Goal: Find specific fact: Find specific fact

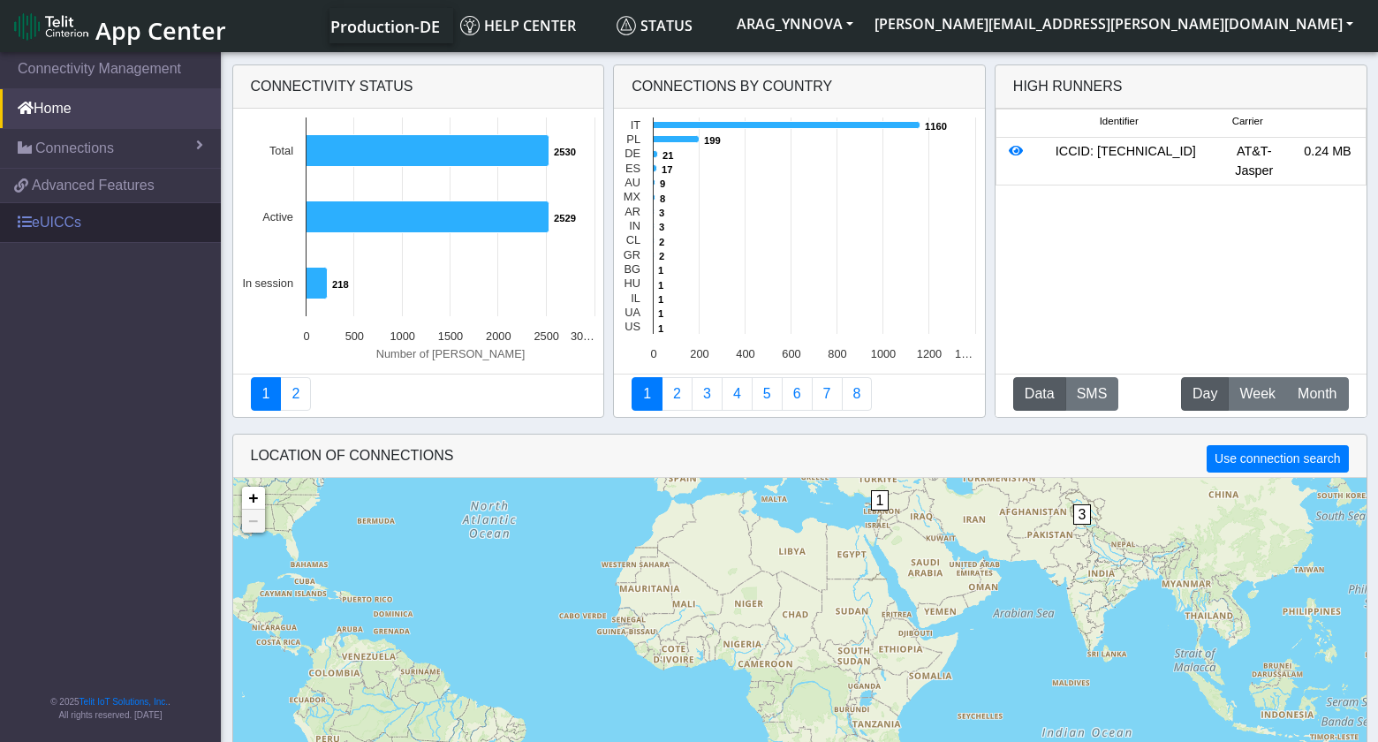
click at [64, 220] on link "eUICCs" at bounding box center [110, 222] width 221 height 39
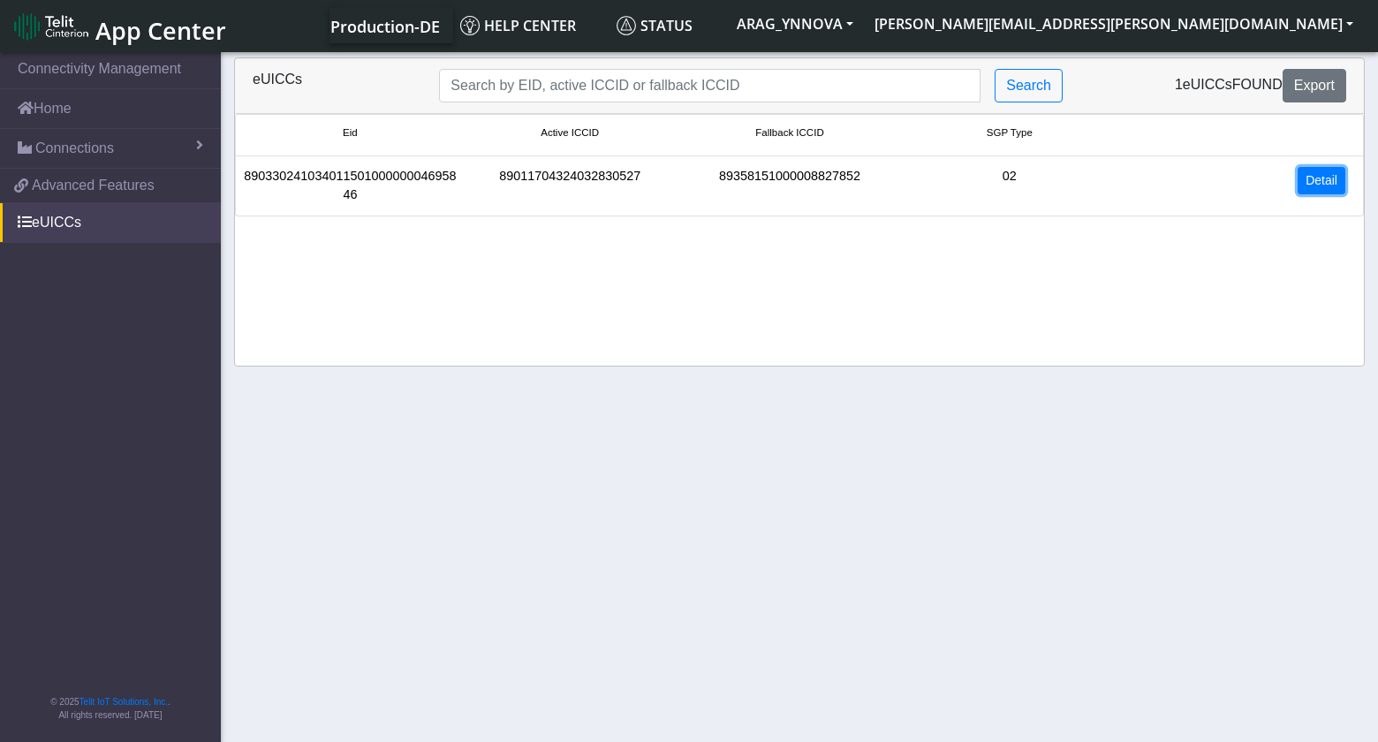
click at [1308, 178] on link "Detail" at bounding box center [1322, 180] width 48 height 27
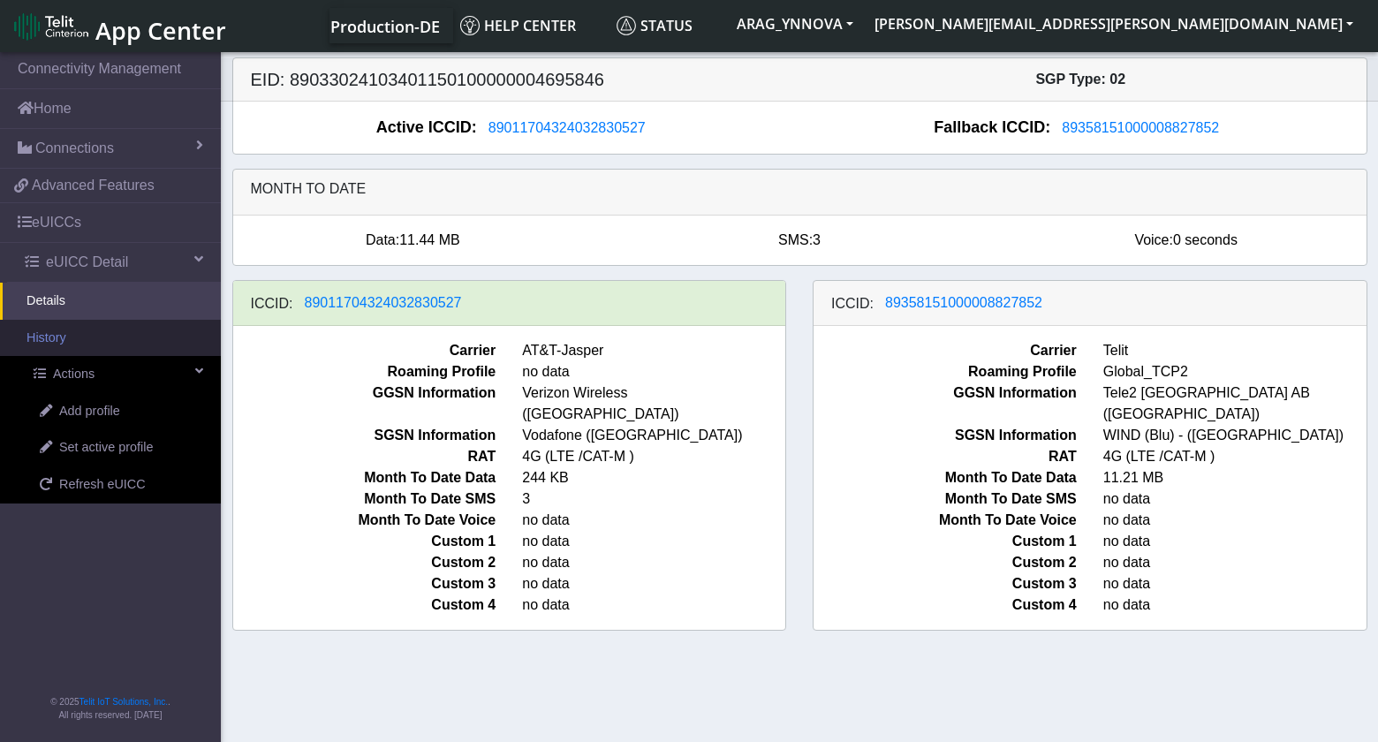
click at [118, 347] on link "History" at bounding box center [110, 338] width 221 height 37
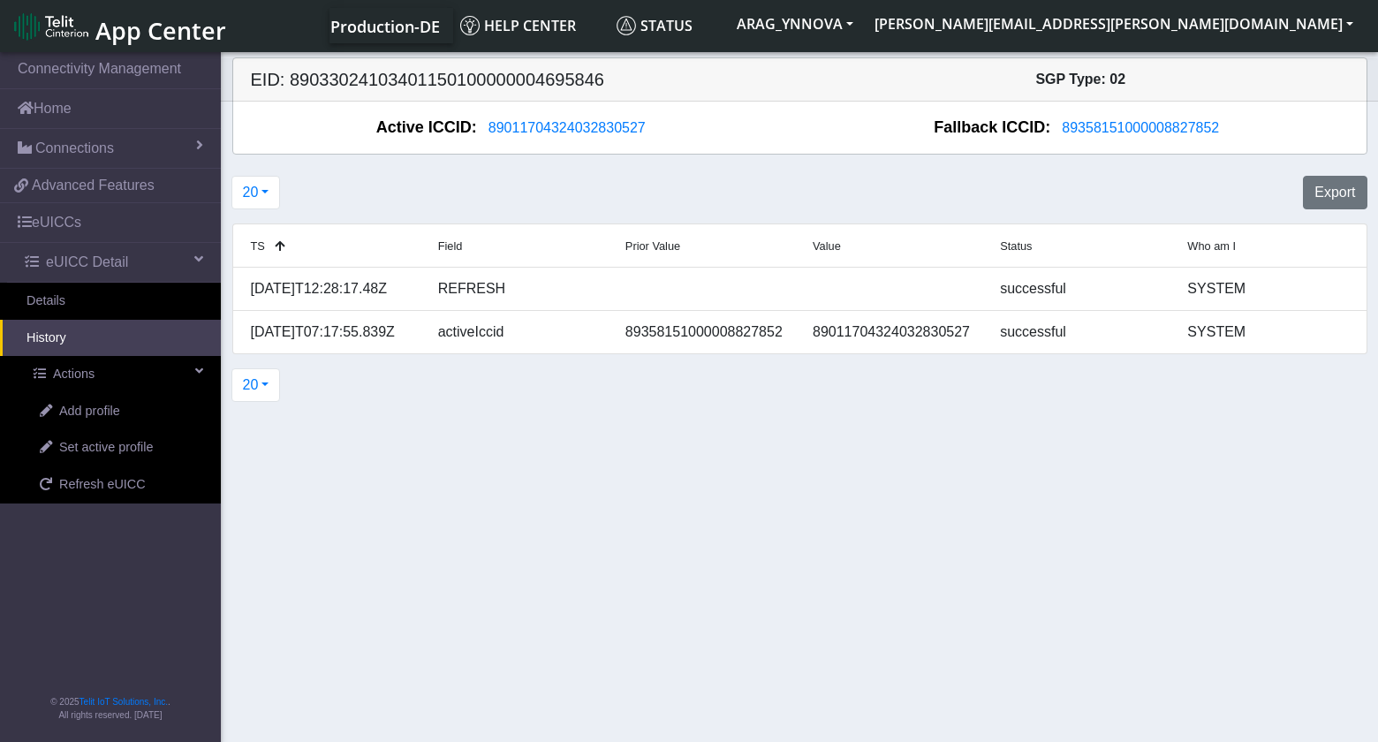
click at [551, 525] on section "Connectivity Management Home Connections List Map 2b8c6314db83b65c7ad0c1d0c9532…" at bounding box center [689, 399] width 1378 height 700
click at [64, 302] on link "Details" at bounding box center [110, 301] width 221 height 37
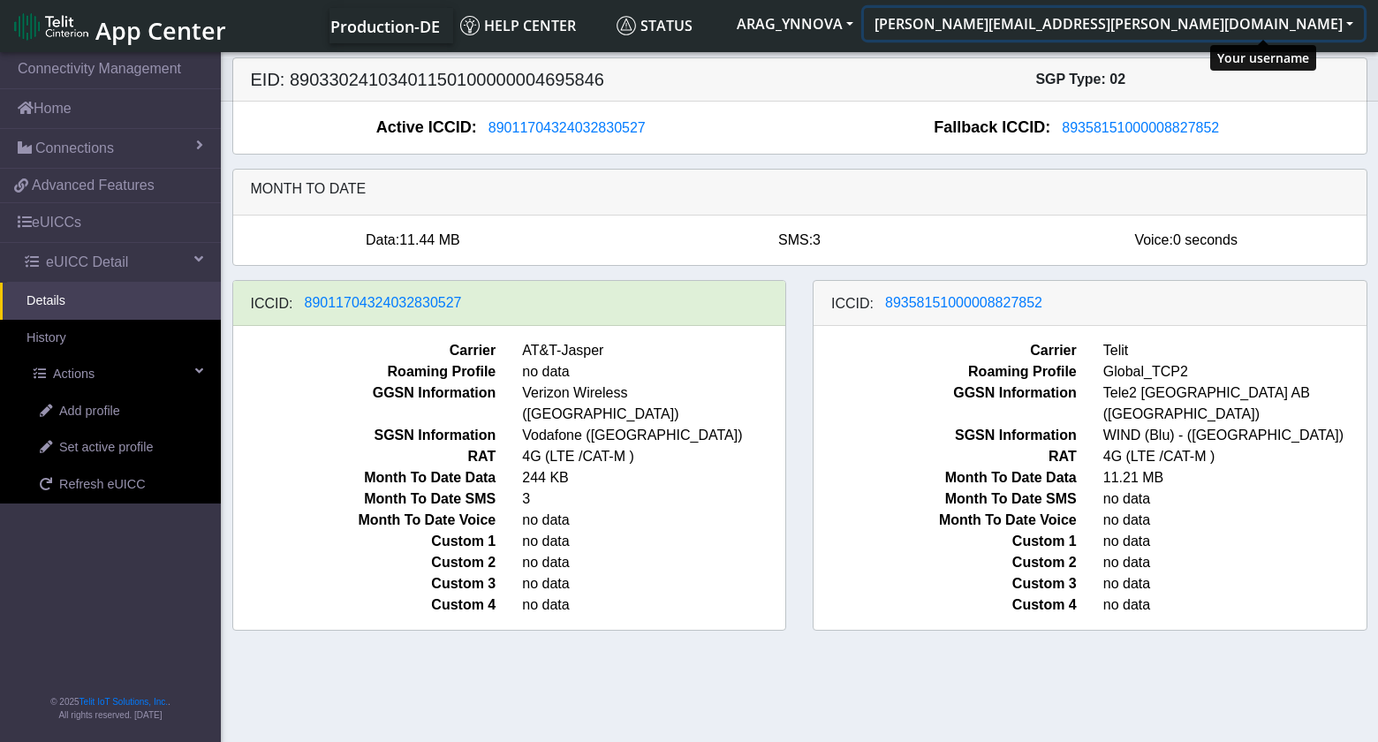
click at [1311, 24] on button "[PERSON_NAME][EMAIL_ADDRESS][PERSON_NAME][DOMAIN_NAME]" at bounding box center [1114, 24] width 500 height 32
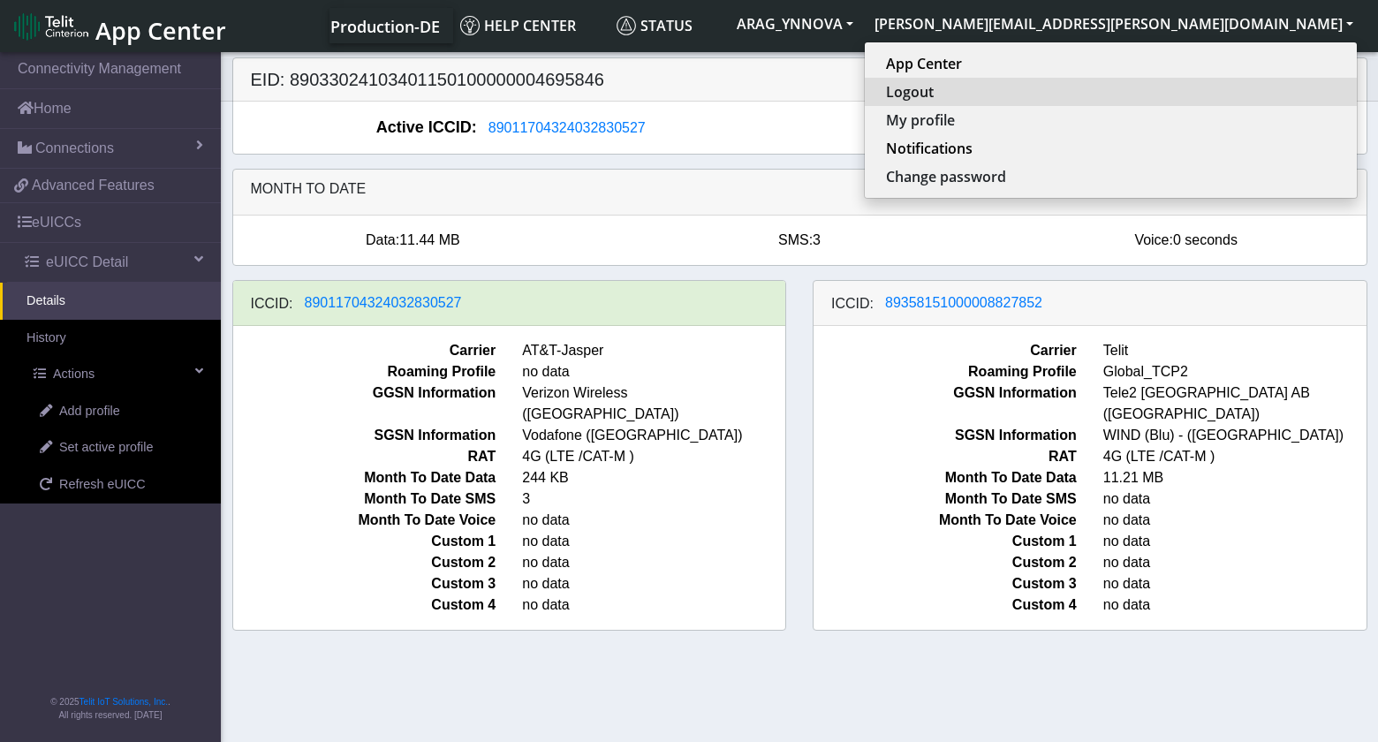
click at [1237, 92] on button "Logout" at bounding box center [1111, 92] width 492 height 28
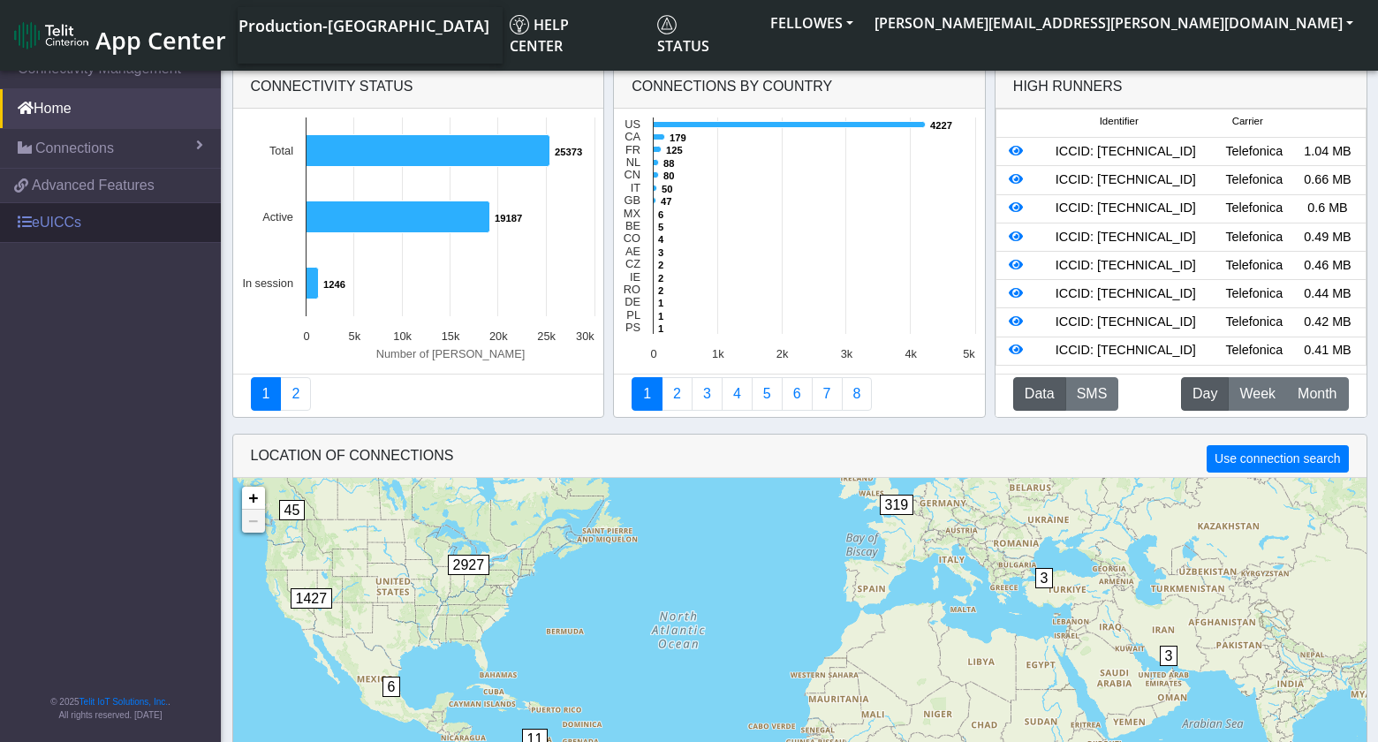
click at [37, 231] on link "eUICCs" at bounding box center [110, 222] width 221 height 39
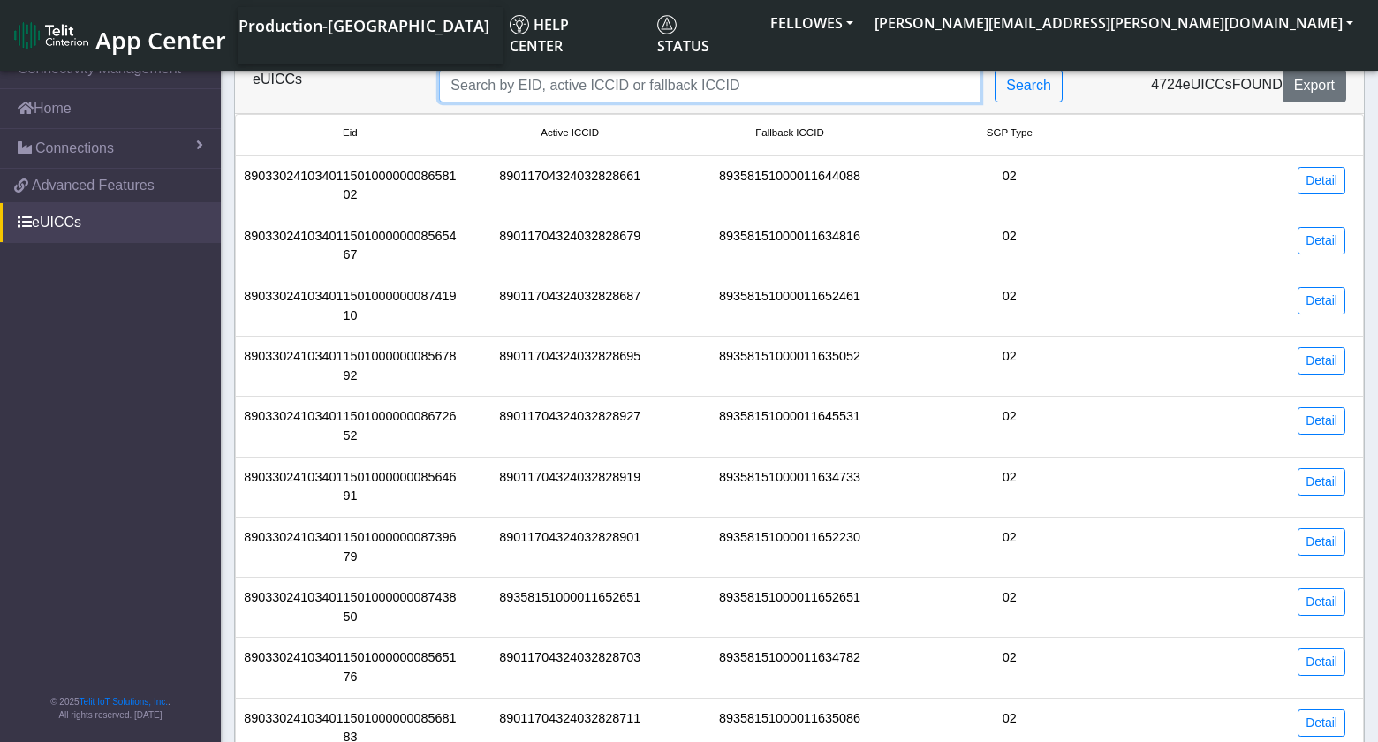
click at [702, 84] on input "Search..." at bounding box center [710, 86] width 542 height 34
paste input "89033024103401150100000000693432"
type input "89033024103401150100000000693432"
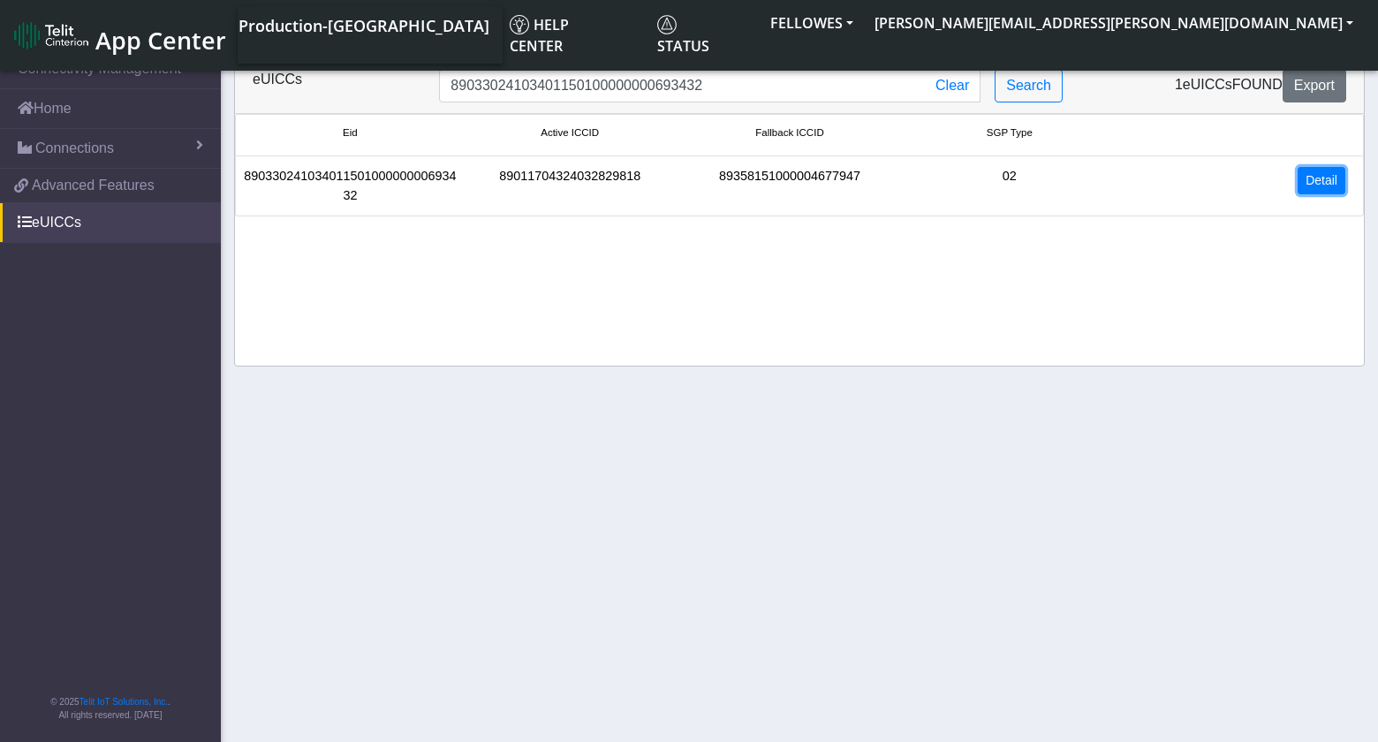
click at [1339, 187] on link "Detail" at bounding box center [1322, 180] width 48 height 27
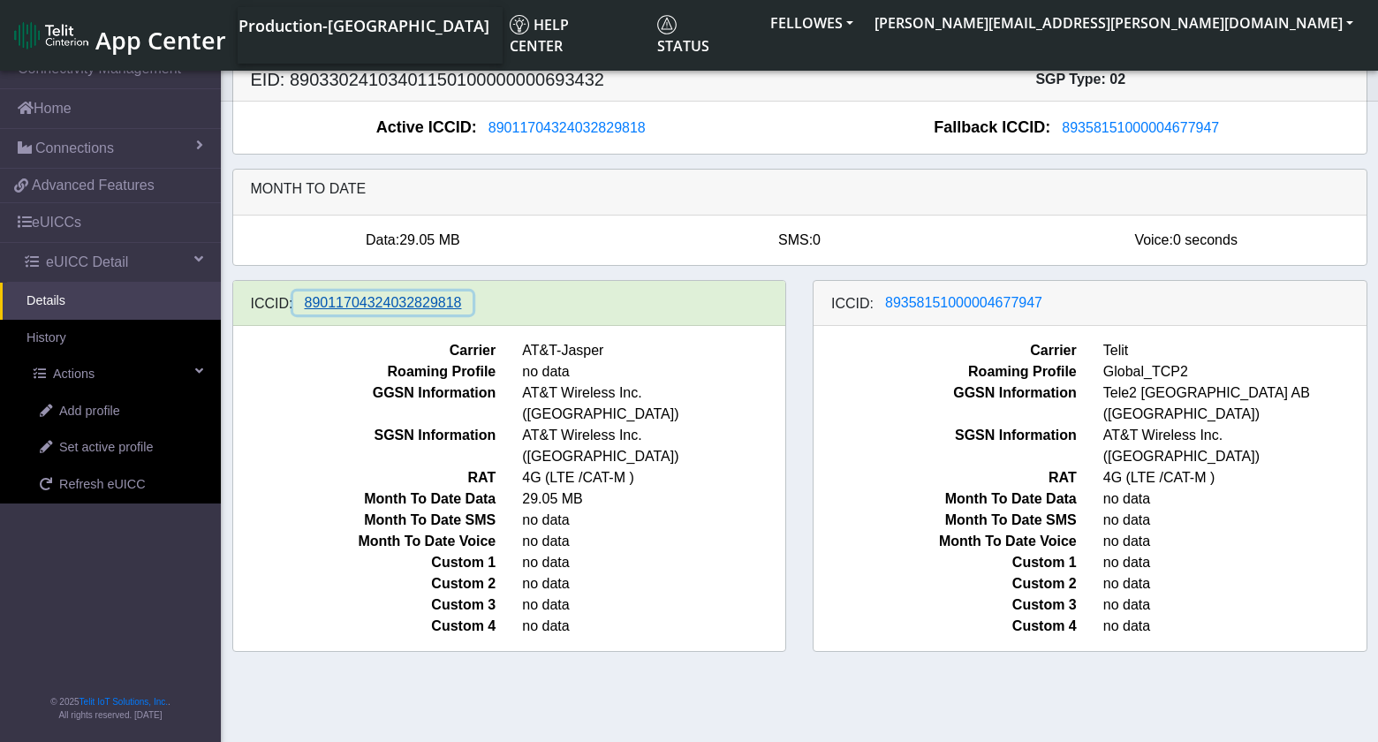
click at [383, 305] on span "89011704324032829818" at bounding box center [383, 302] width 157 height 15
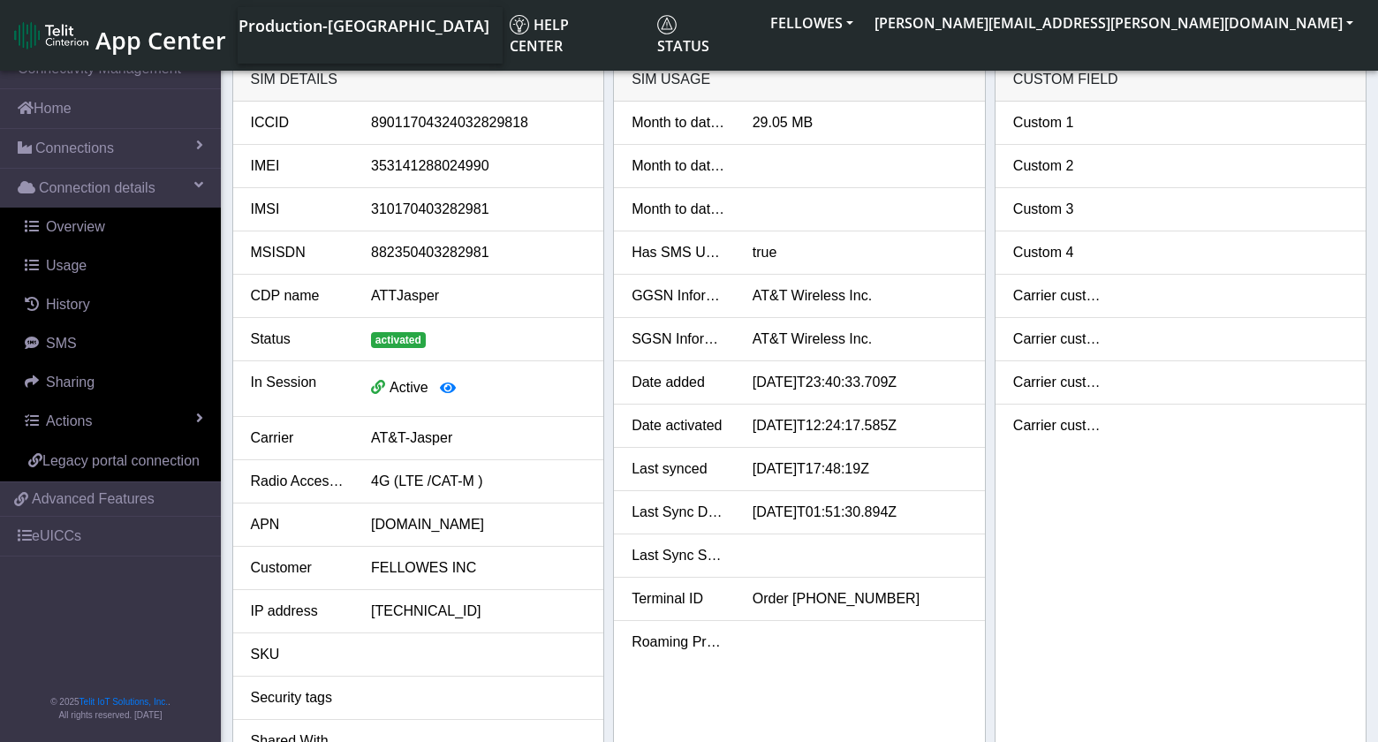
click at [445, 125] on div "89011704324032829818" at bounding box center [478, 122] width 241 height 21
copy div "89011704324032829818"
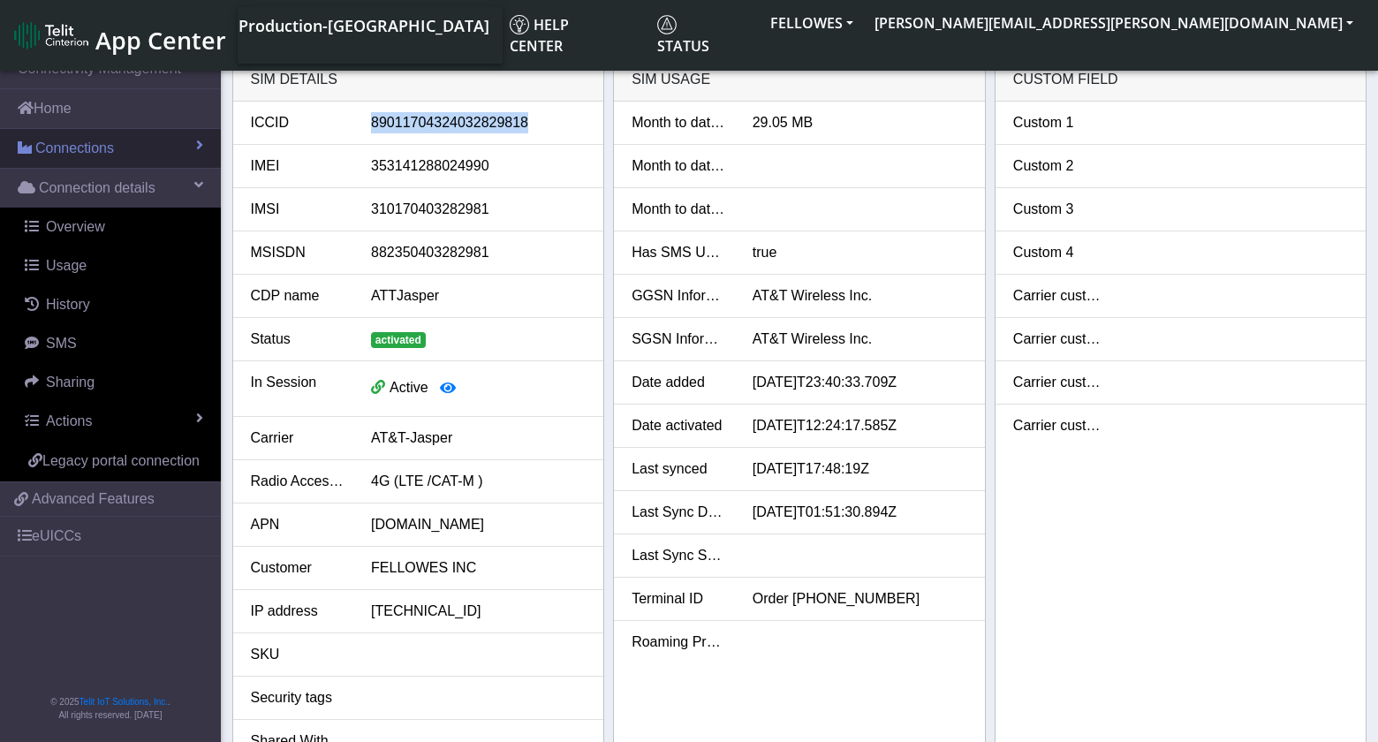
click at [101, 156] on span "Connections" at bounding box center [74, 148] width 79 height 21
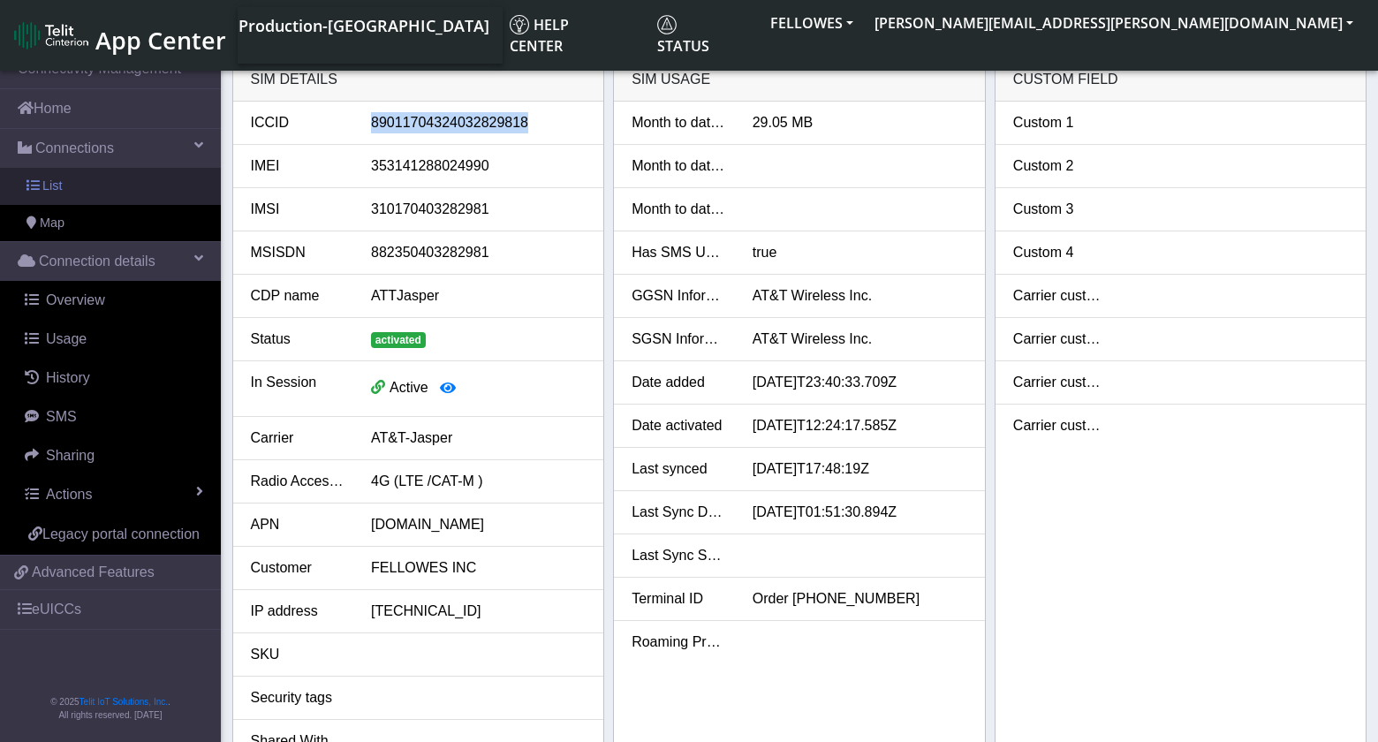
click at [101, 184] on link "List" at bounding box center [110, 186] width 221 height 37
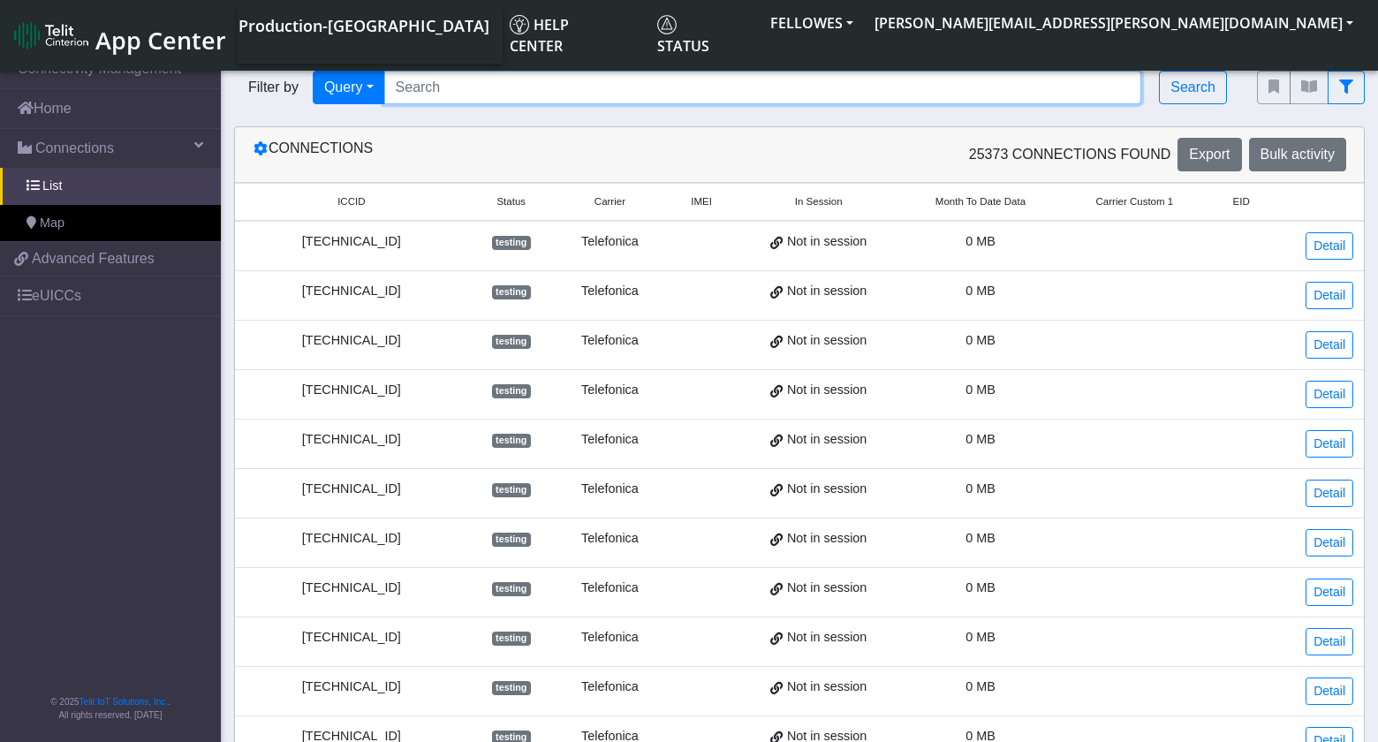
click at [553, 87] on input "Search..." at bounding box center [763, 88] width 758 height 34
paste input "89011704324032829818"
type input "89011704324032829818"
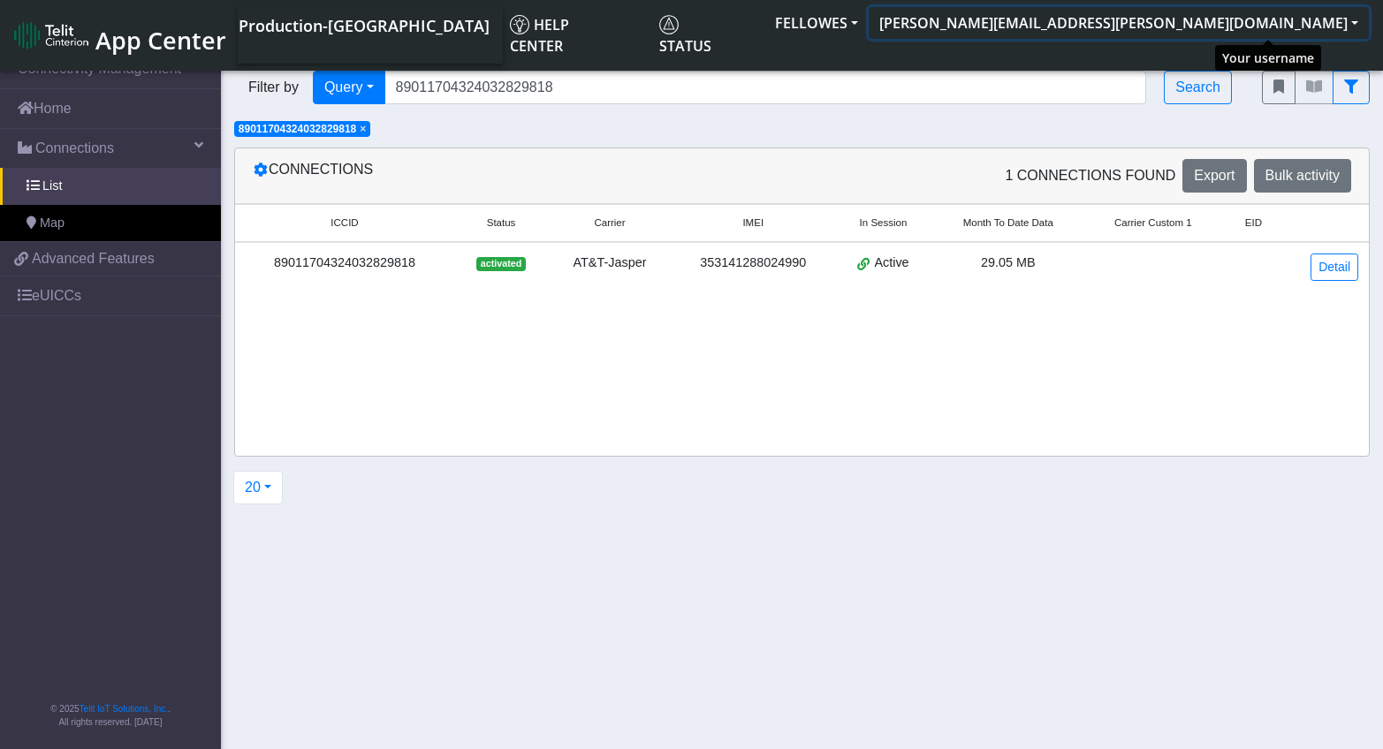
click at [1291, 32] on button "[PERSON_NAME][EMAIL_ADDRESS][PERSON_NAME][DOMAIN_NAME]" at bounding box center [1119, 23] width 500 height 32
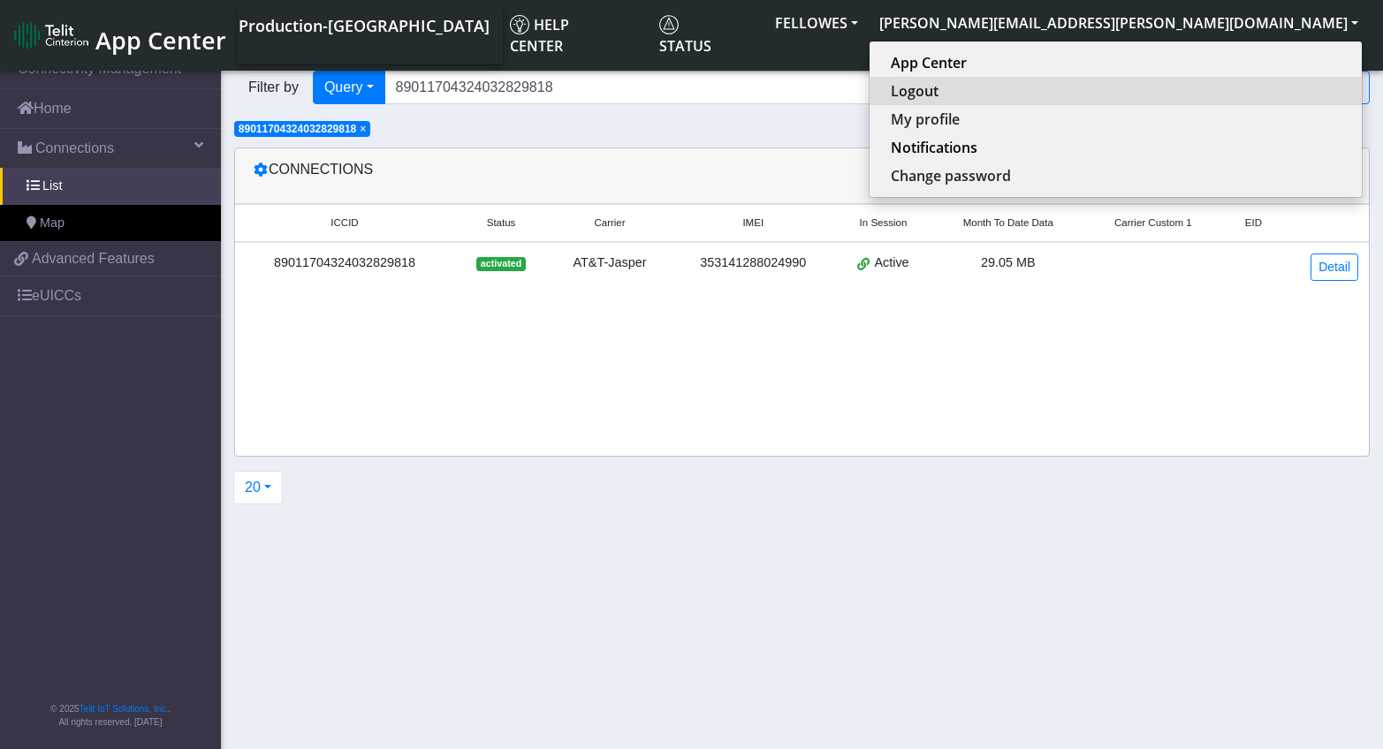
click at [1207, 89] on button "Logout" at bounding box center [1115, 91] width 492 height 28
